Goal: Download file/media

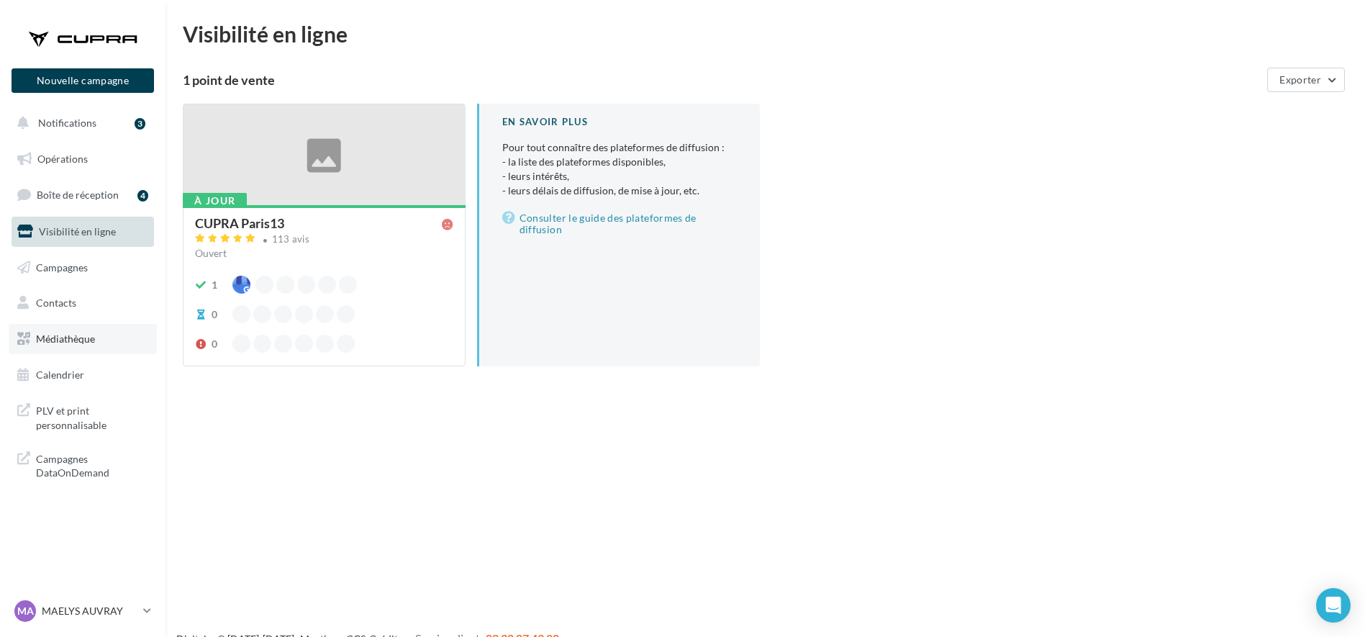
click at [66, 329] on link "Médiathèque" at bounding box center [83, 339] width 148 height 30
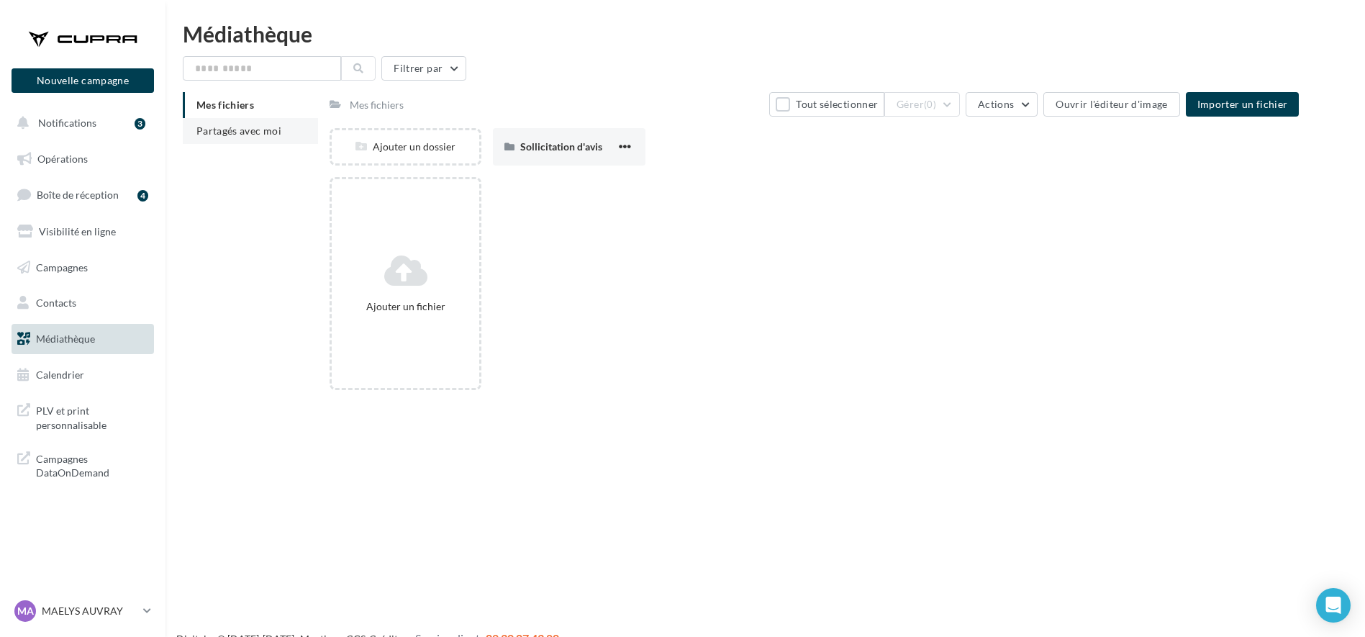
click at [245, 124] on span "Partagés avec moi" at bounding box center [238, 130] width 85 height 12
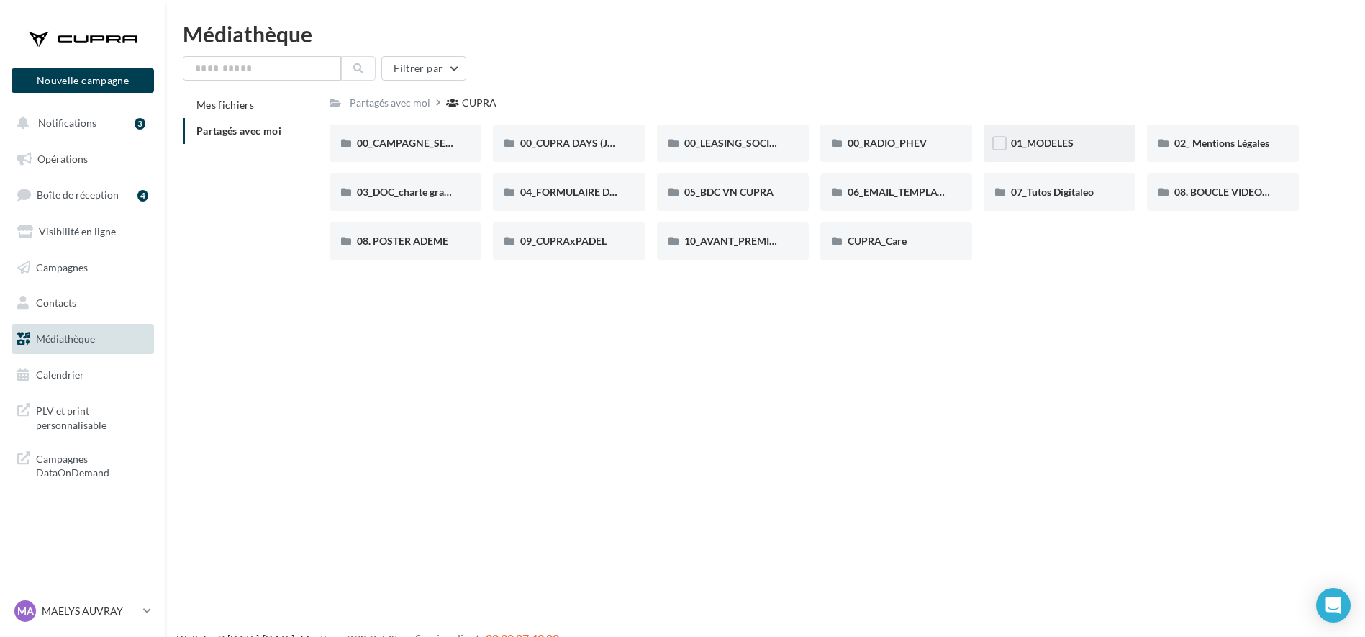
click at [1033, 134] on div "01_MODELES" at bounding box center [1059, 142] width 152 height 37
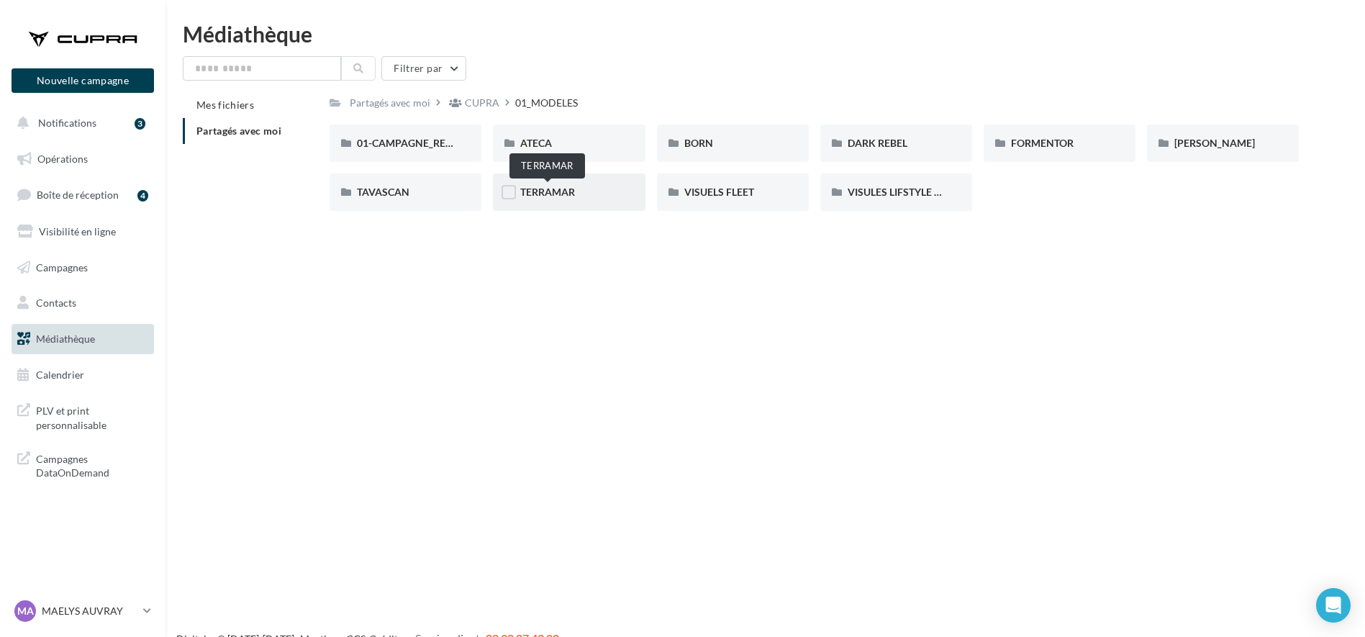
click at [531, 194] on span "TERRAMAR" at bounding box center [547, 192] width 55 height 12
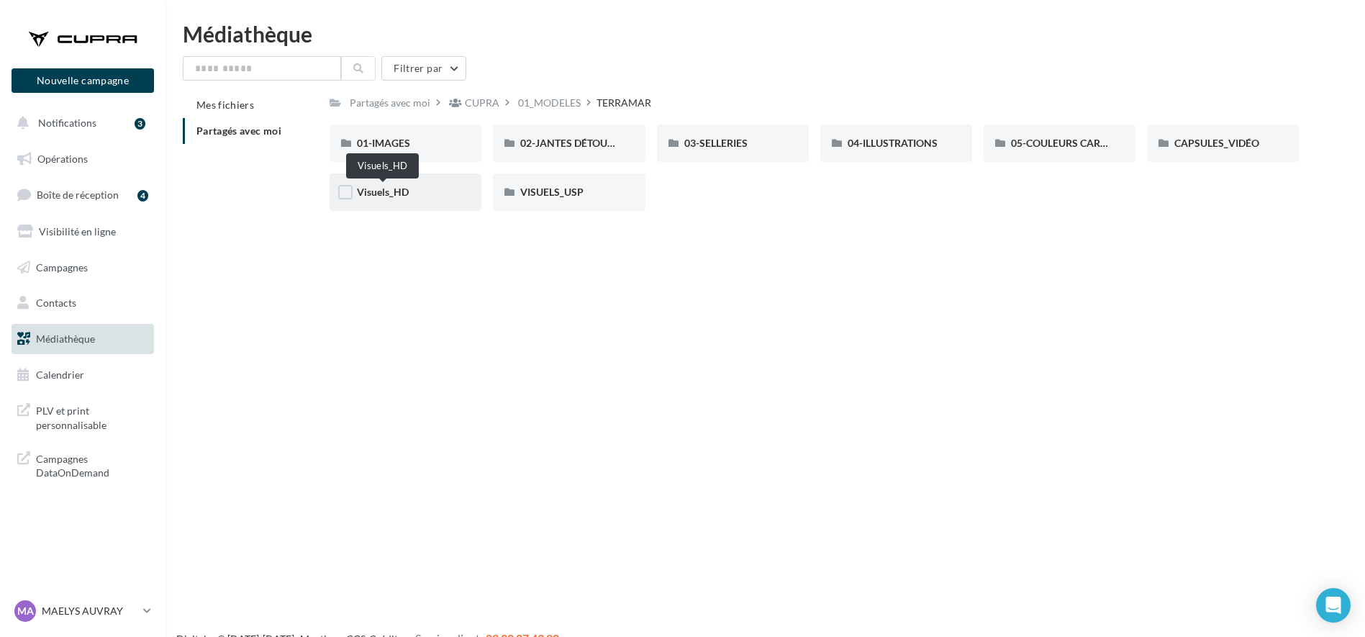
click at [406, 196] on span "Visuels_HD" at bounding box center [383, 192] width 52 height 12
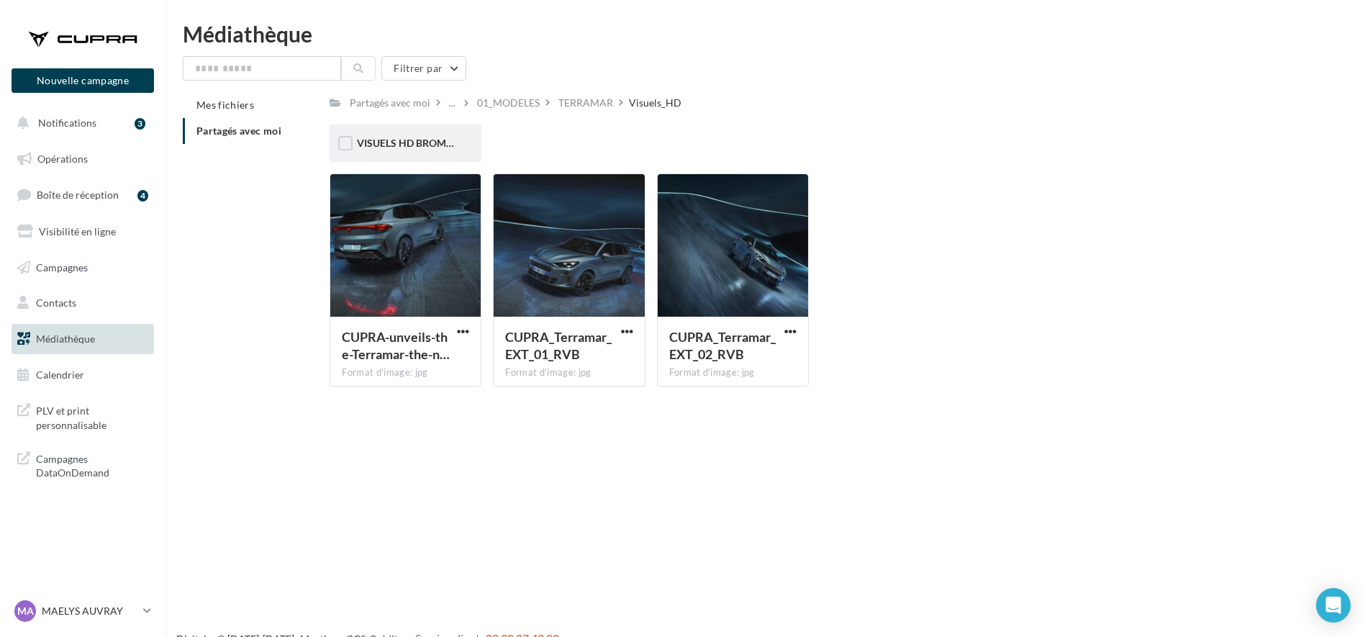
click at [396, 151] on div "VISUELS HD BROMURES" at bounding box center [405, 142] width 152 height 37
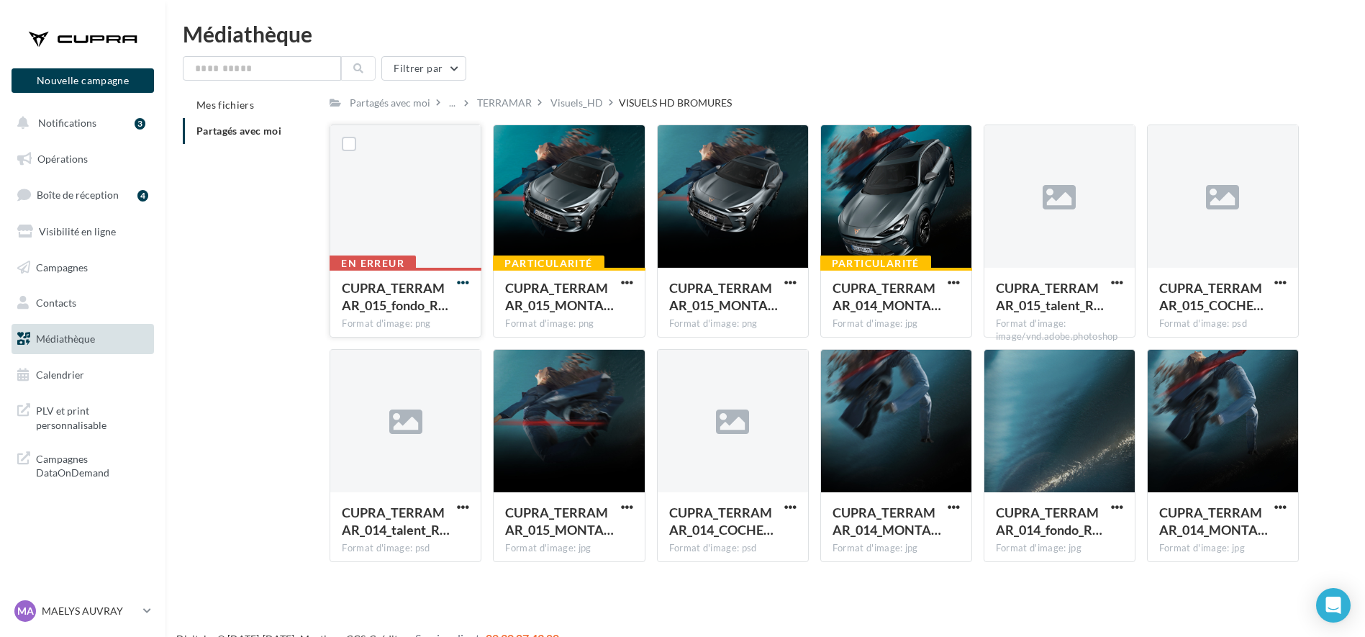
click at [460, 282] on span "button" at bounding box center [463, 282] width 12 height 12
click at [429, 301] on button "Télécharger" at bounding box center [400, 310] width 144 height 37
click at [850, 53] on div "Médiathèque Filtrer par Mes fichiers Partagés avec moi Partagés avec moi ... TE…" at bounding box center [764, 298] width 1199 height 550
click at [58, 156] on span "Opérations" at bounding box center [62, 159] width 50 height 12
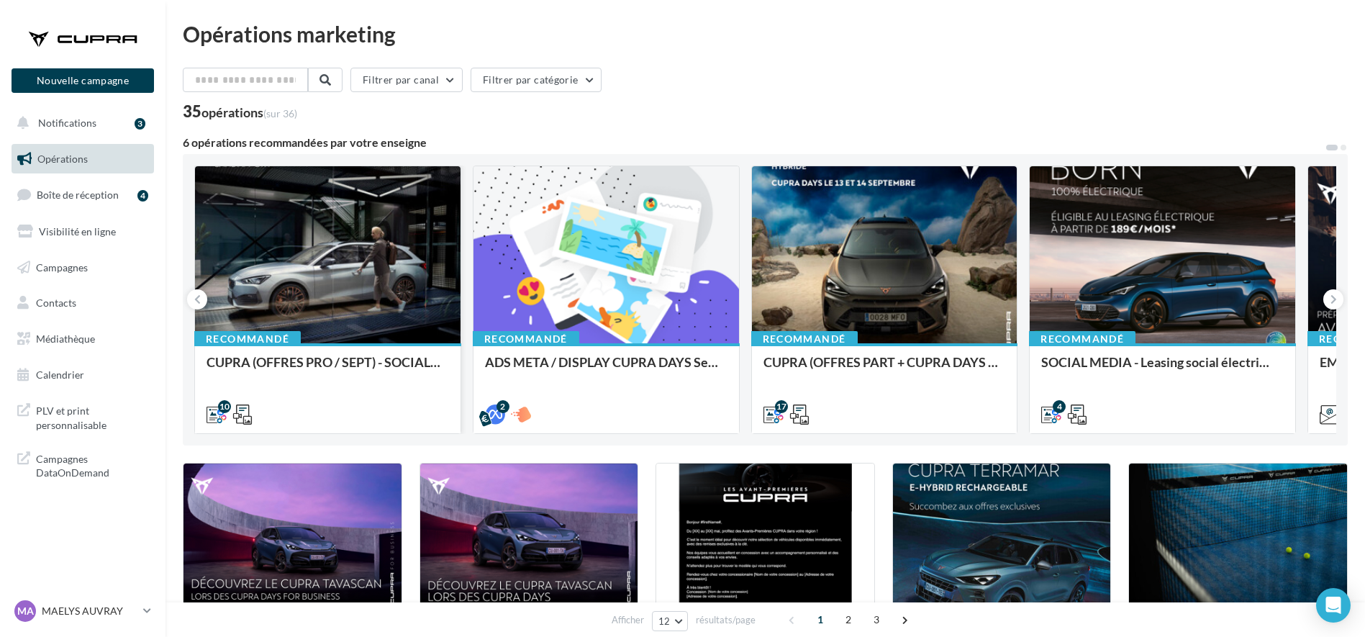
click at [309, 350] on div "Recommandé CUPRA (OFFRES PRO / SEPT) - SOCIAL MEDIA" at bounding box center [327, 387] width 265 height 88
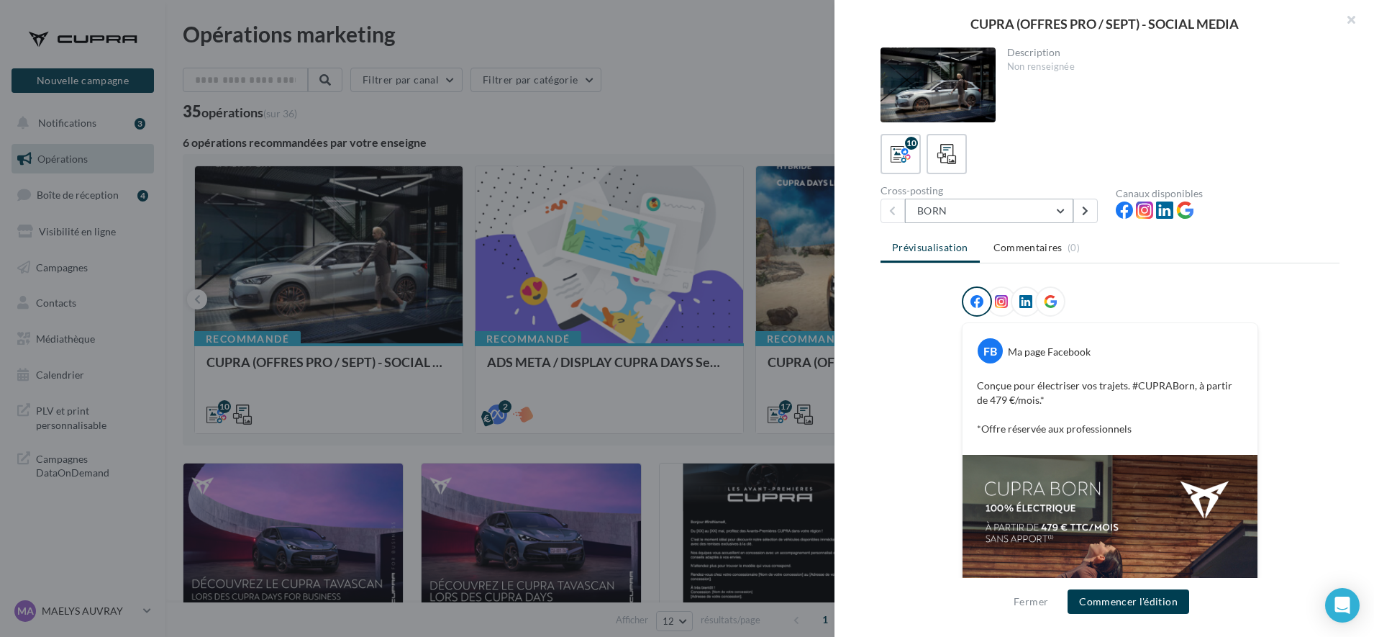
click at [1019, 209] on button "BORN" at bounding box center [989, 211] width 168 height 24
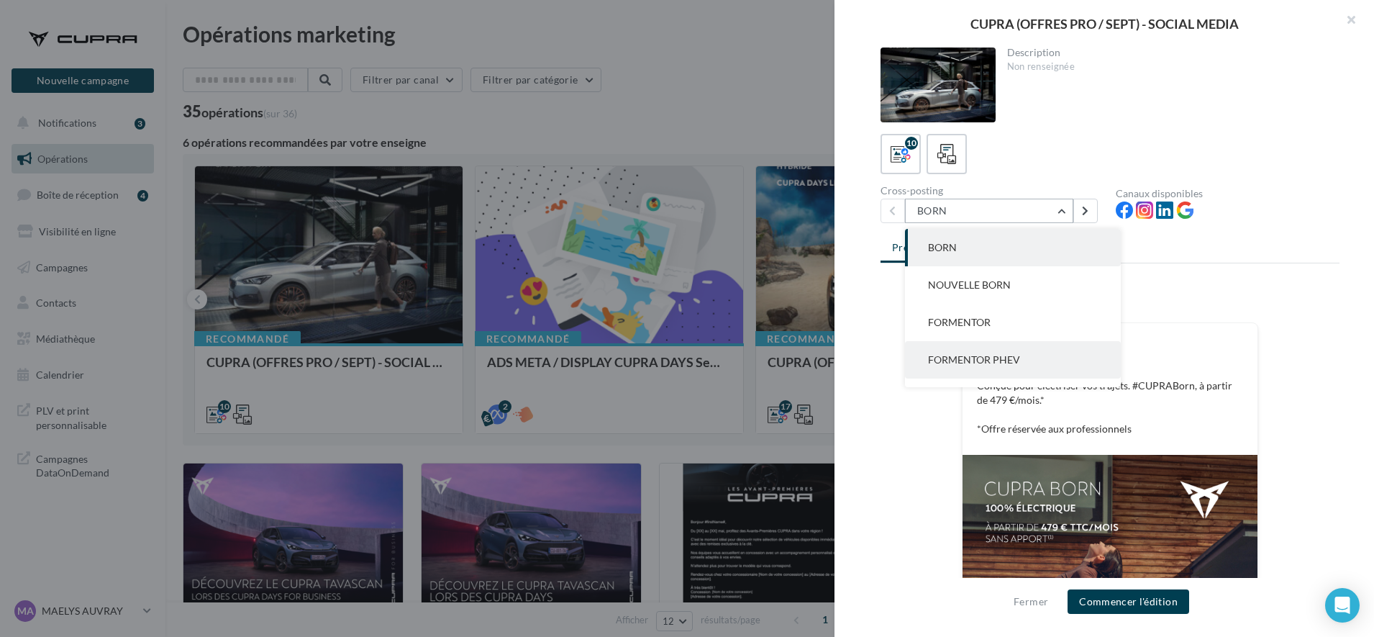
scroll to position [9, 0]
click at [971, 363] on button "FORMENTOR PHEV" at bounding box center [1013, 350] width 216 height 37
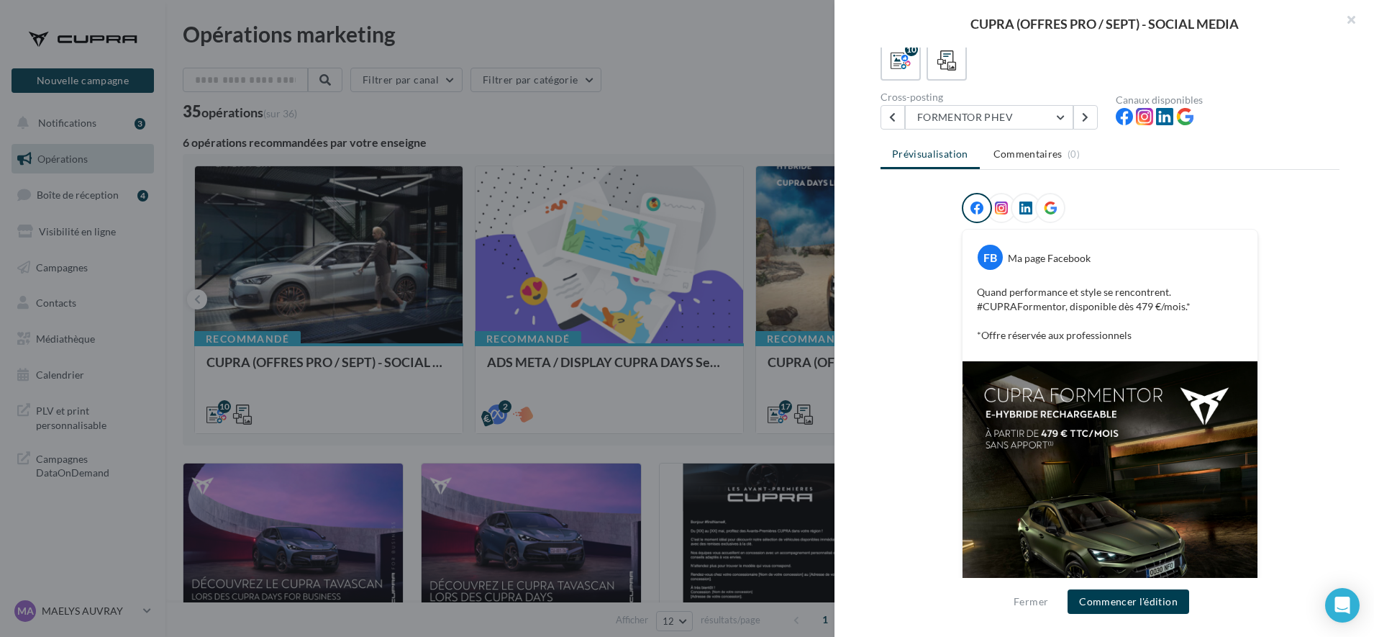
scroll to position [78, 0]
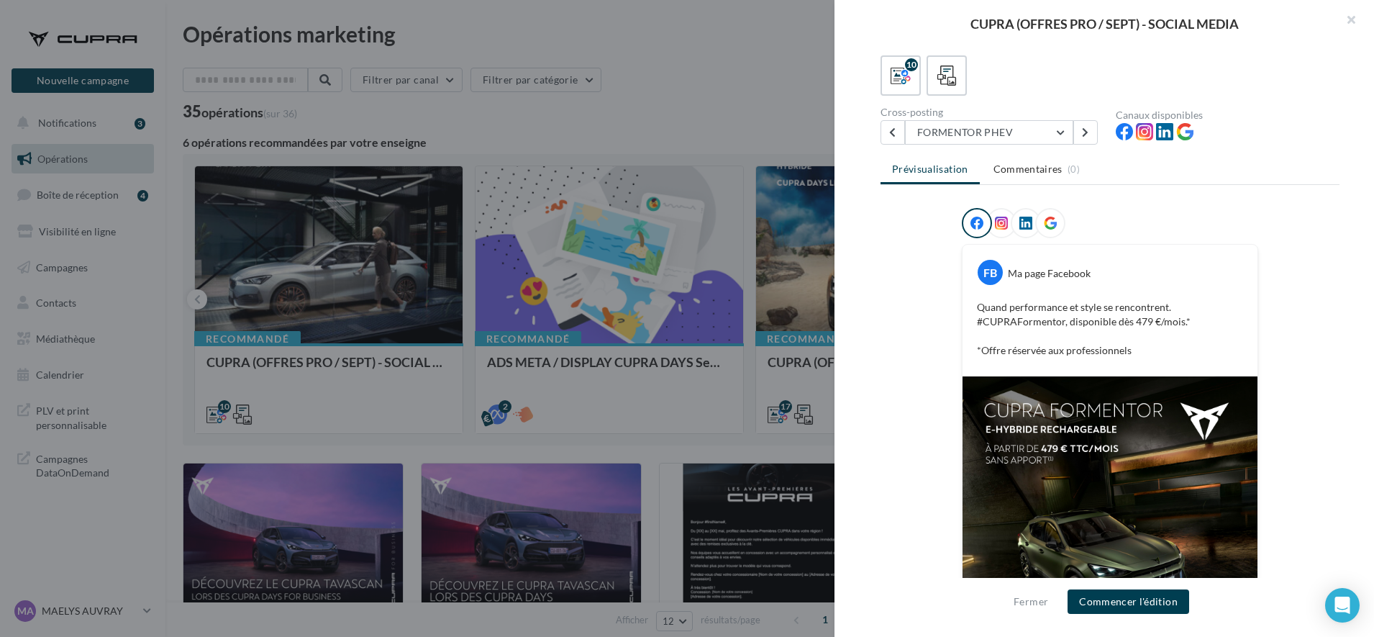
click at [604, 410] on div at bounding box center [687, 318] width 1374 height 637
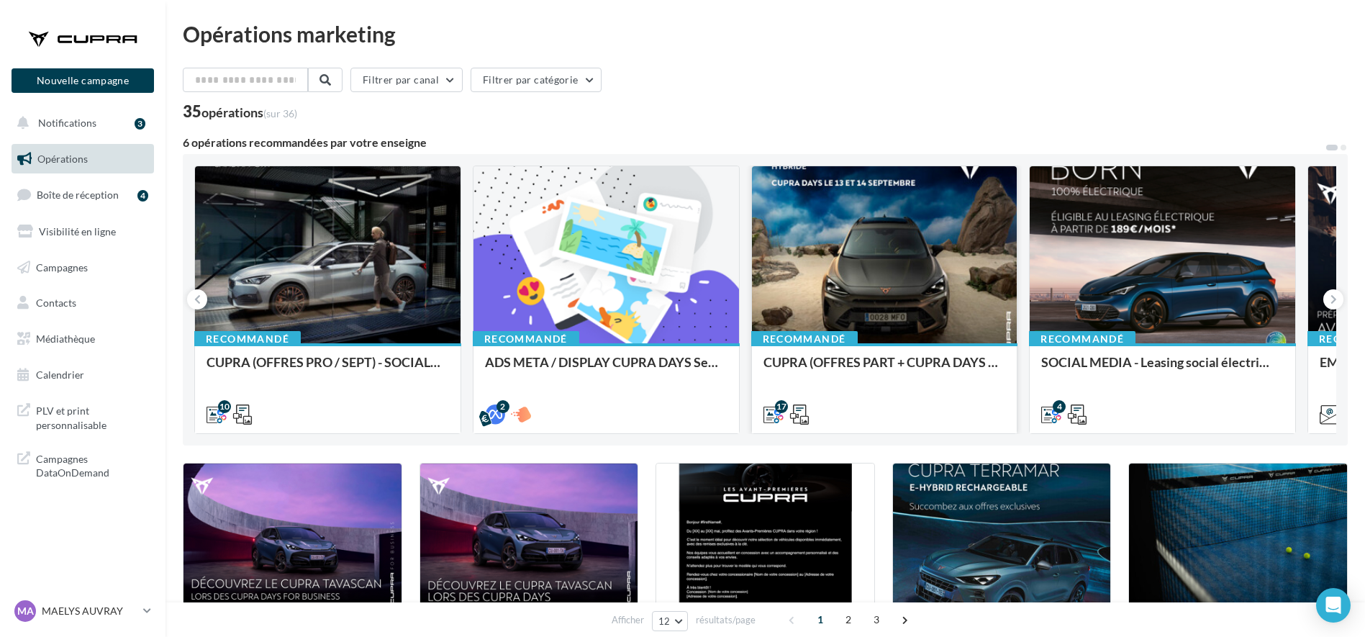
click at [986, 395] on div "17" at bounding box center [884, 413] width 265 height 40
click at [960, 359] on div "CUPRA (OFFRES PART + CUPRA DAYS / SEPT) - SOCIAL MEDIA" at bounding box center [884, 369] width 242 height 29
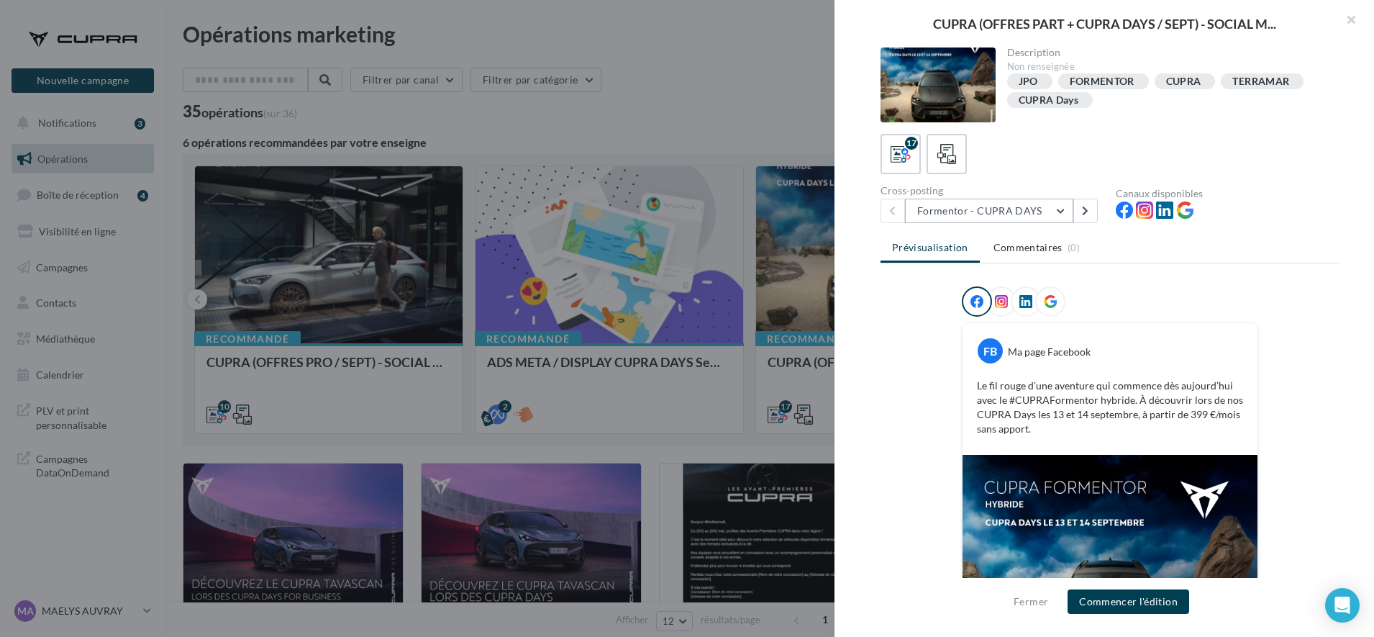
click at [1003, 208] on button "Formentor - CUPRA DAYS" at bounding box center [989, 211] width 168 height 24
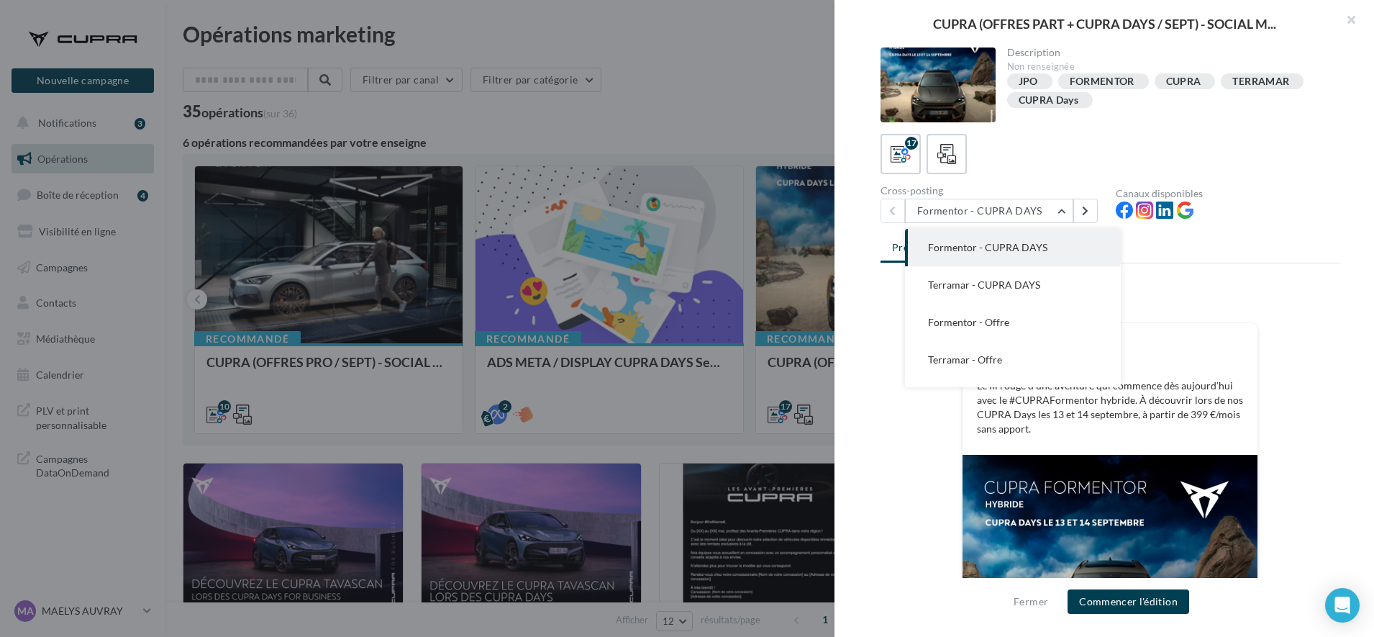
click at [1200, 250] on ul "Prévisualisation Commentaires (0)" at bounding box center [1110, 249] width 459 height 29
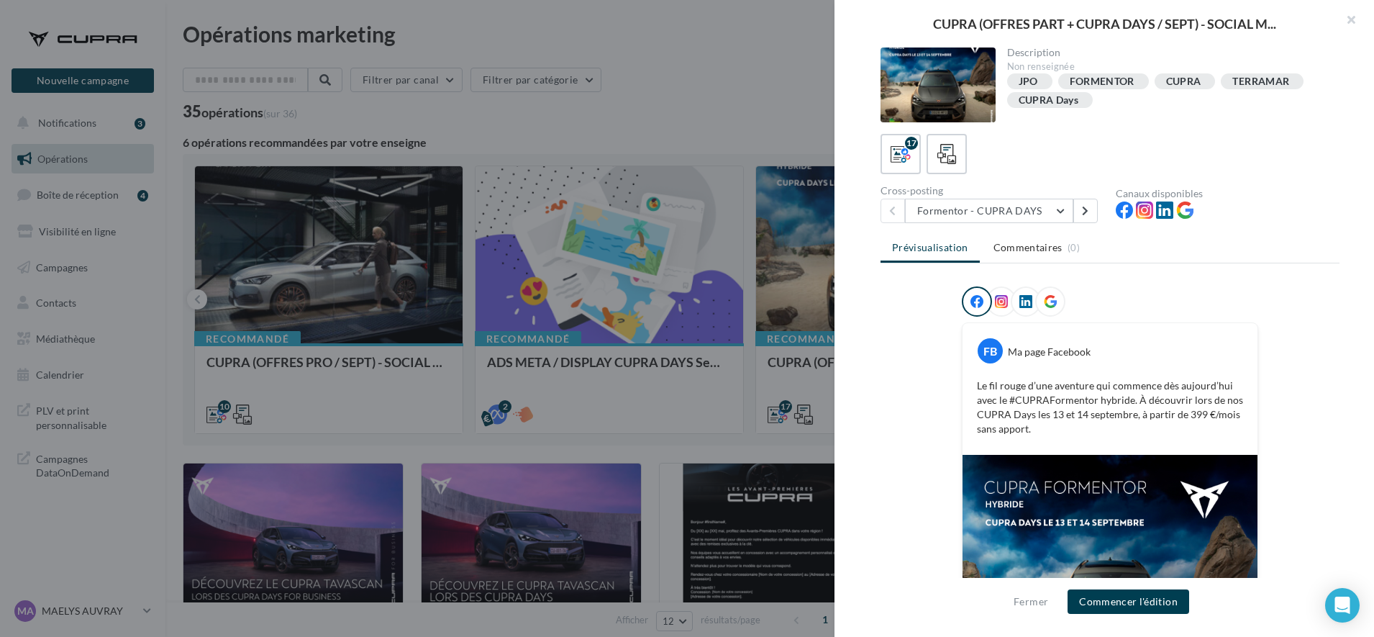
click at [974, 196] on div "Cross-posting Formentor - CUPRA DAYS Formentor - CUPRA DAYS Terramar - CUPRA DA…" at bounding box center [998, 204] width 235 height 37
click at [973, 206] on button "Formentor - CUPRA DAYS" at bounding box center [989, 211] width 168 height 24
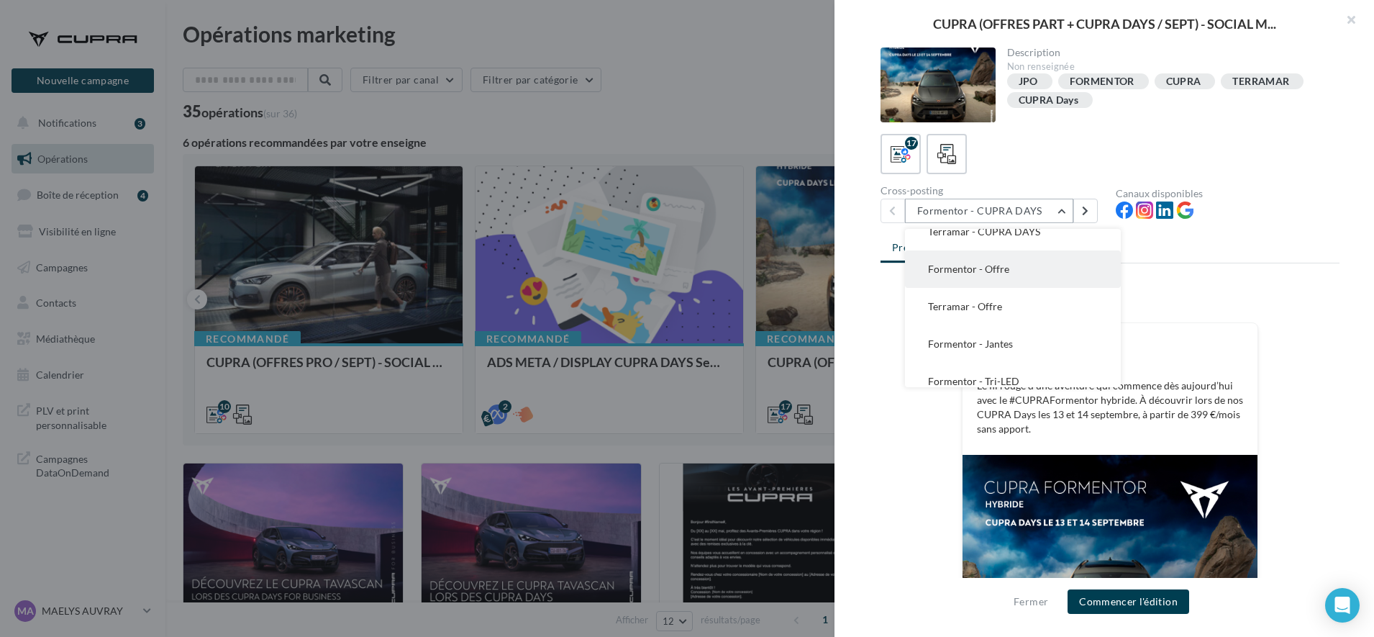
scroll to position [53, 0]
click at [970, 279] on button "Formentor - Offre" at bounding box center [1013, 269] width 216 height 37
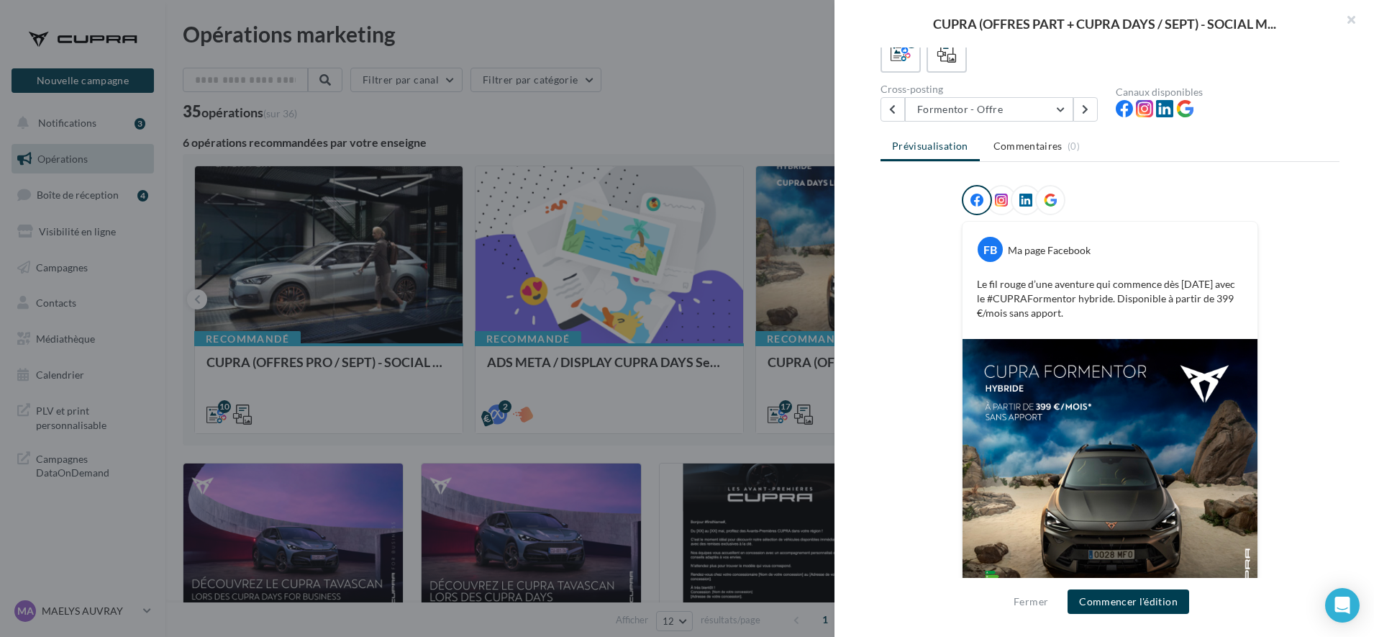
scroll to position [164, 0]
